Goal: Find specific fact: Find specific fact

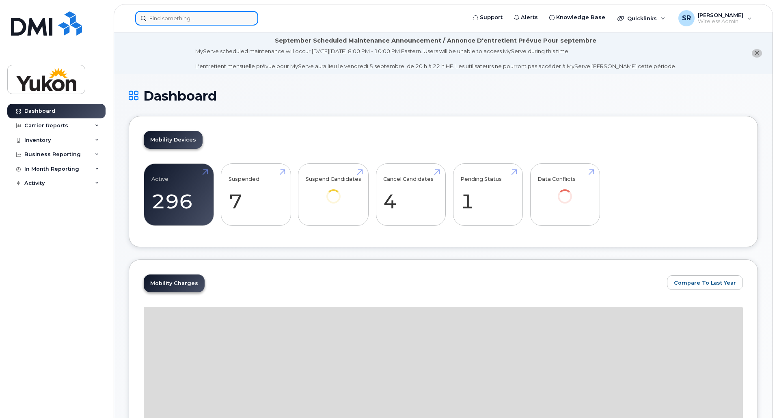
click at [243, 21] on input at bounding box center [196, 18] width 123 height 15
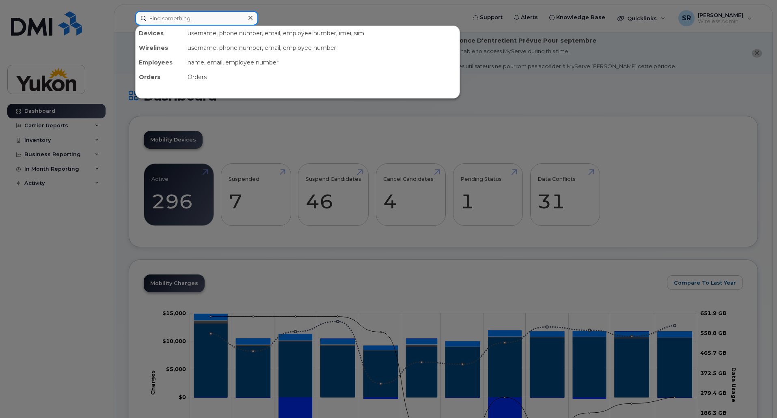
click at [231, 15] on input at bounding box center [196, 18] width 123 height 15
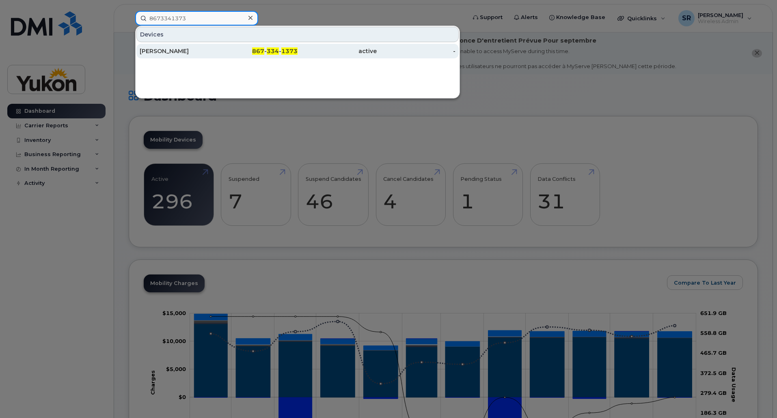
type input "8673341373"
click at [281, 50] on div "867 - 334 - 1373" at bounding box center [258, 51] width 79 height 8
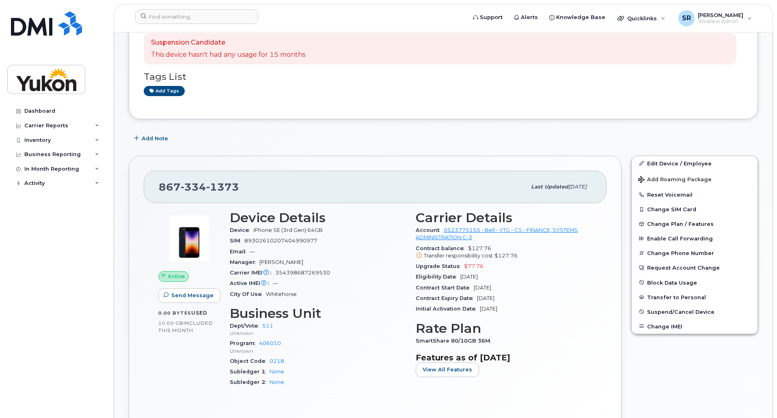
scroll to position [122, 0]
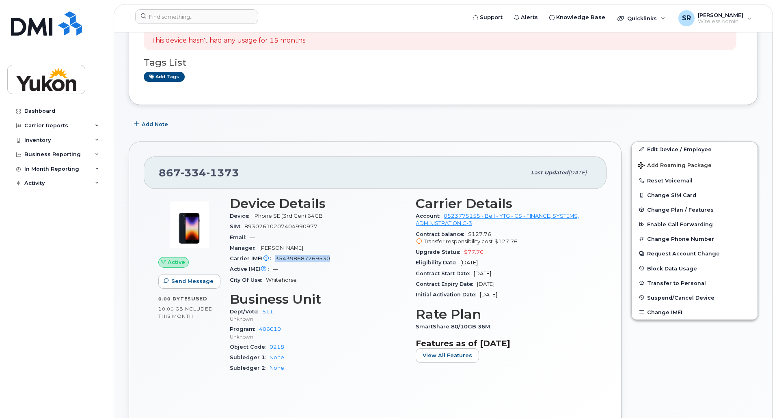
drag, startPoint x: 331, startPoint y: 259, endPoint x: 276, endPoint y: 259, distance: 55.2
click at [276, 259] on div "Carrier IMEI Carrier IMEI is reported during the last billing cycle or change o…" at bounding box center [318, 259] width 176 height 11
copy span "354398687269530"
